Goal: Information Seeking & Learning: Learn about a topic

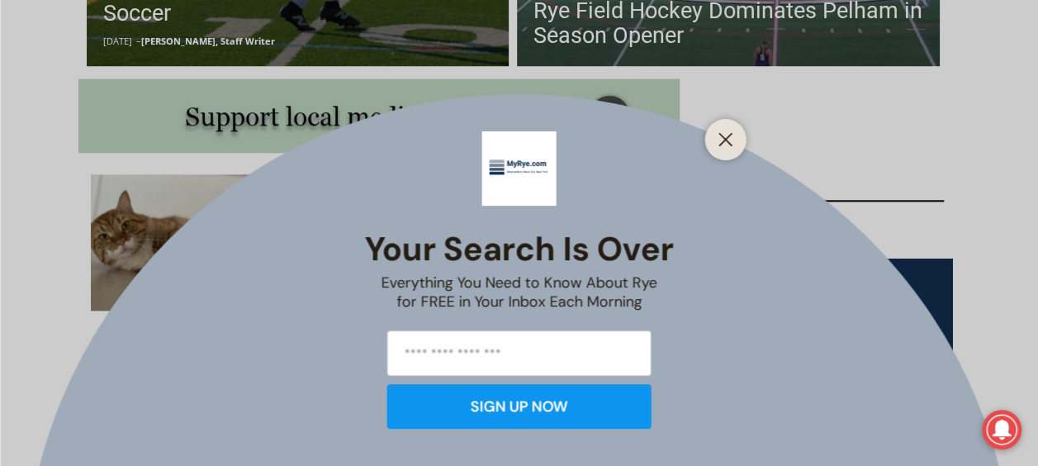
scroll to position [820, 0]
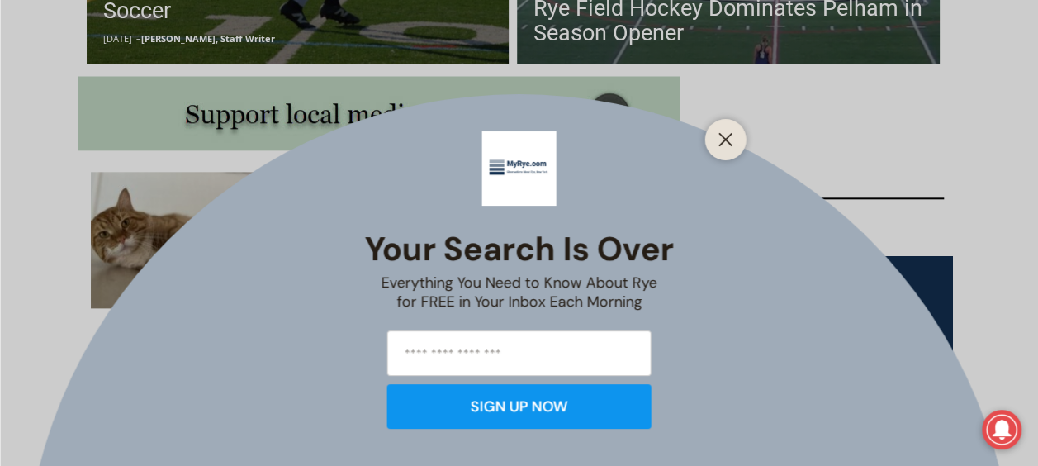
click at [512, 351] on input "email" at bounding box center [519, 352] width 264 height 45
click at [726, 135] on icon "Close" at bounding box center [725, 139] width 15 height 15
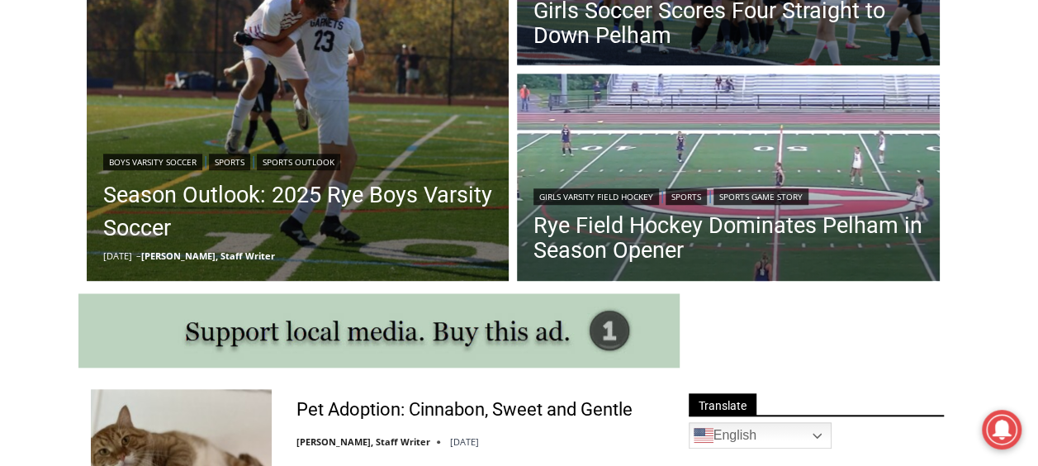
click at [648, 205] on link "Girls Varsity Field Hockey" at bounding box center [595, 196] width 125 height 17
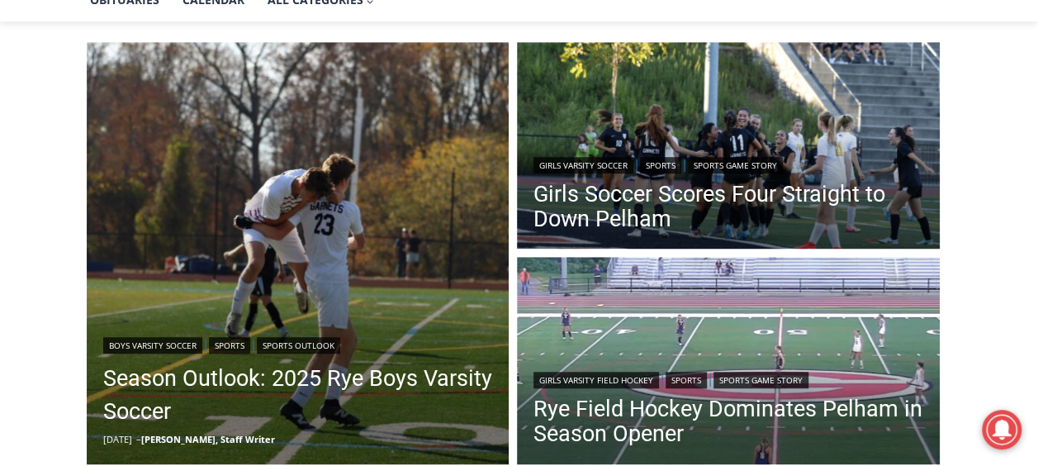
scroll to position [415, 0]
